Goal: Information Seeking & Learning: Learn about a topic

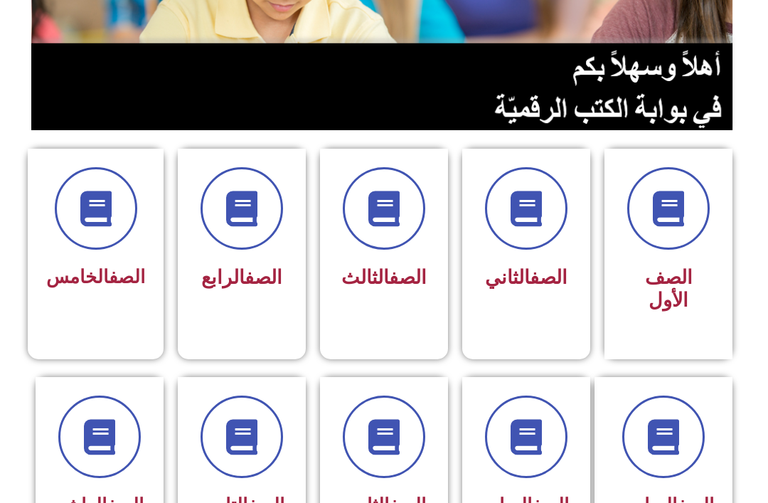
scroll to position [531, 0]
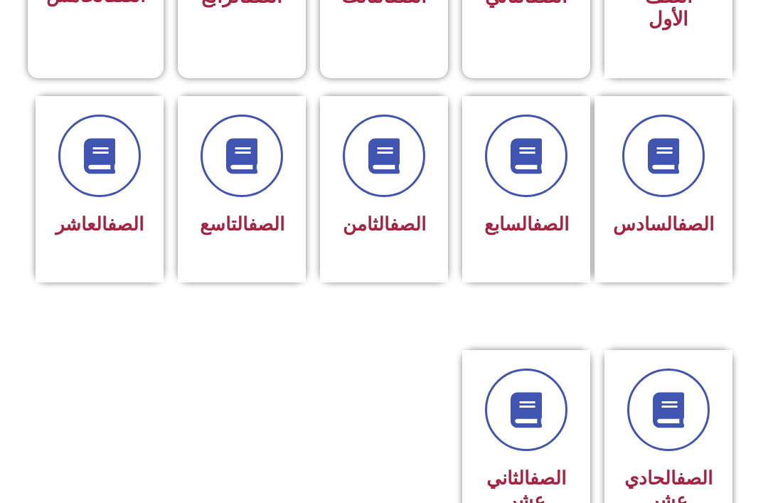
click at [107, 230] on link "الصف" at bounding box center [125, 223] width 36 height 21
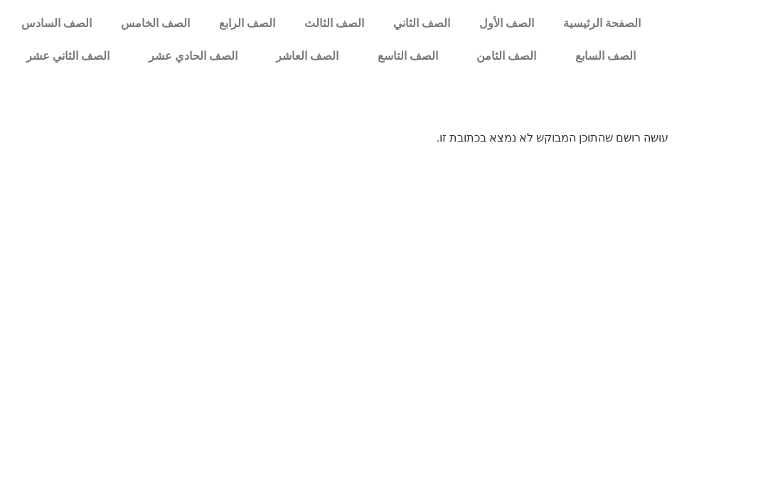
click at [312, 51] on link "الصف العاشر" at bounding box center [308, 56] width 102 height 33
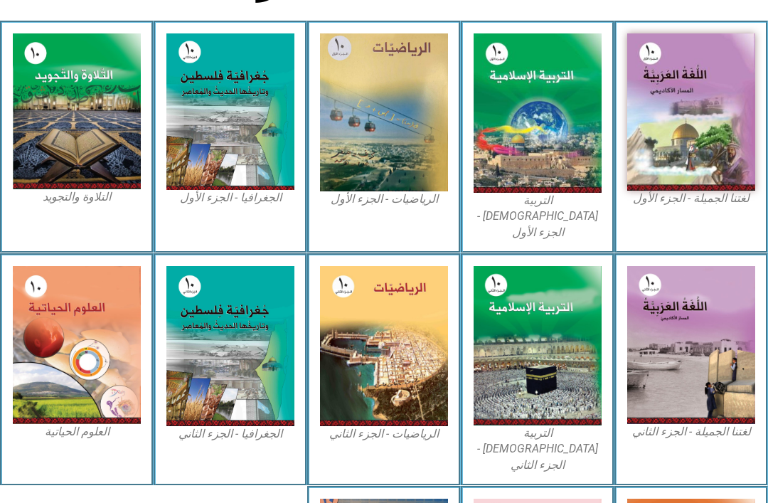
scroll to position [385, 0]
click at [544, 156] on img at bounding box center [538, 112] width 128 height 159
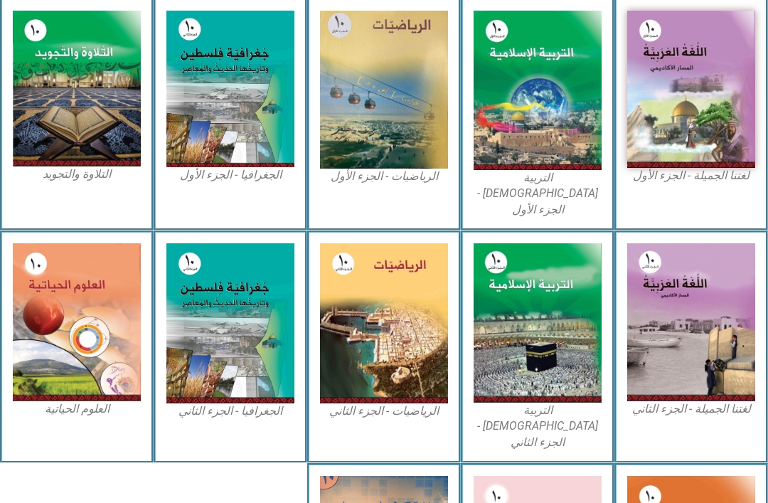
click at [273, 160] on img at bounding box center [230, 89] width 128 height 157
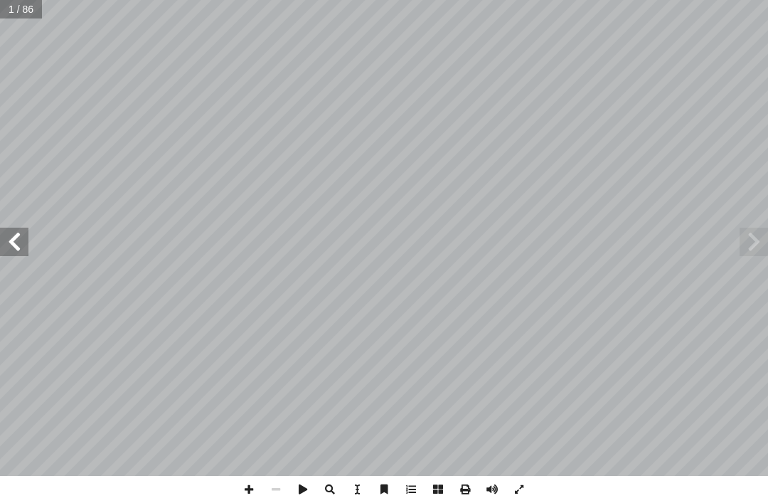
click at [747, 240] on span at bounding box center [754, 242] width 28 height 28
click at [760, 240] on span at bounding box center [754, 242] width 28 height 28
click at [347, 325] on div "ة ّ سلامي إ ربية ال� ّ الت ) ً قا ّ د. جمال زيد الكيلاني (منس . معن ضمرة أ ا د.…" at bounding box center [384, 253] width 359 height 408
click at [747, 242] on span at bounding box center [754, 242] width 28 height 28
click at [766, 241] on span at bounding box center [754, 242] width 28 height 28
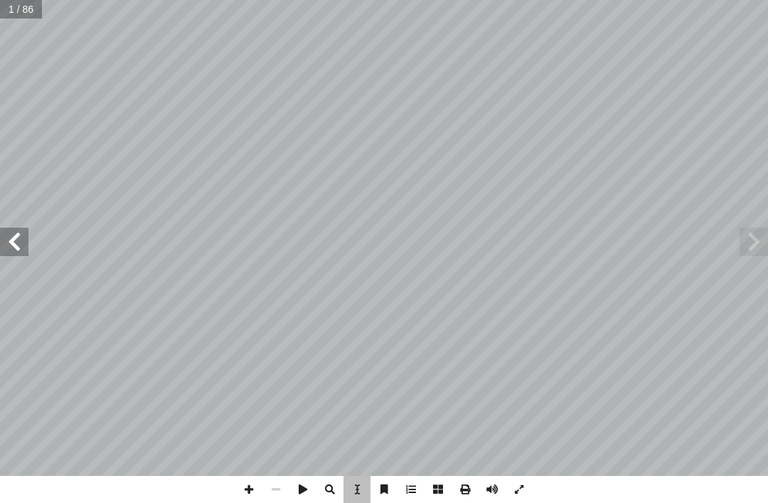
click at [764, 241] on span at bounding box center [754, 242] width 28 height 28
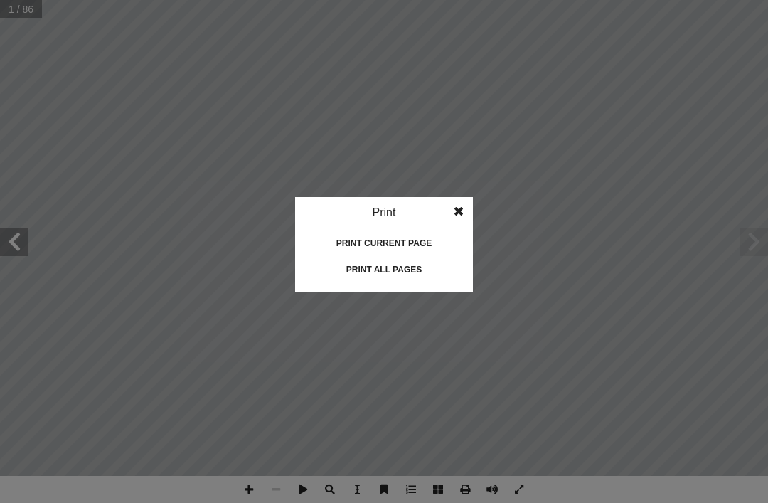
click at [407, 270] on div "Print all pages" at bounding box center [384, 269] width 142 height 23
